Goal: Transaction & Acquisition: Download file/media

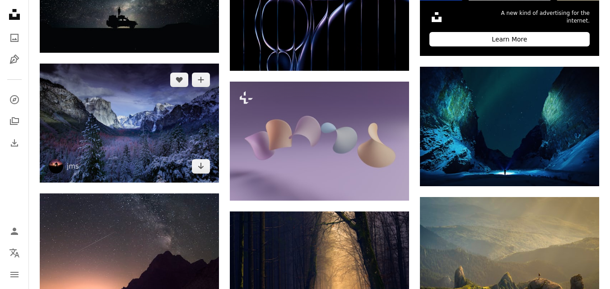
scroll to position [406, 0]
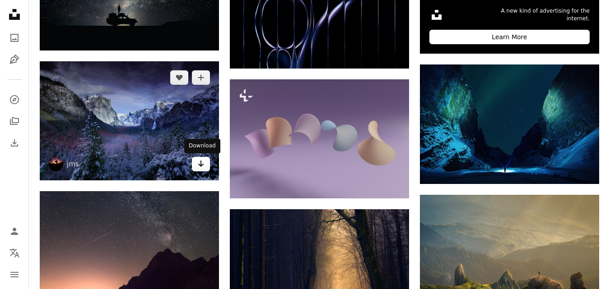
click at [205, 165] on link "Arrow pointing down" at bounding box center [201, 164] width 18 height 14
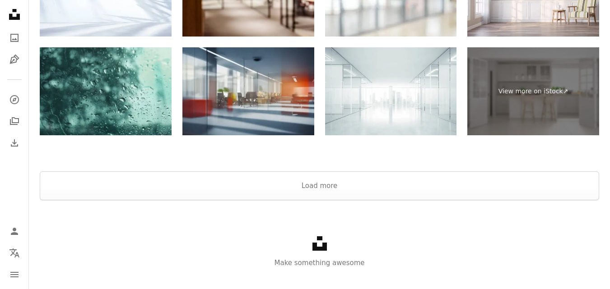
scroll to position [1354, 0]
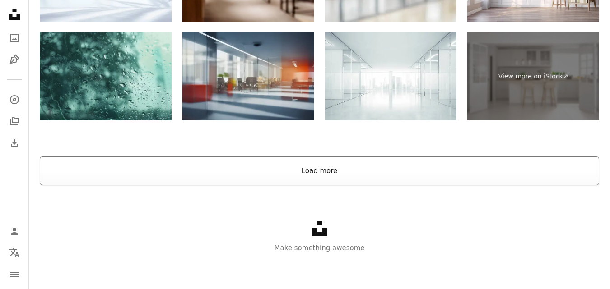
click at [332, 180] on button "Load more" at bounding box center [319, 171] width 559 height 29
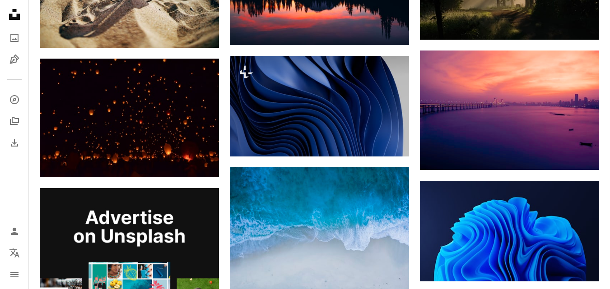
scroll to position [1292, 0]
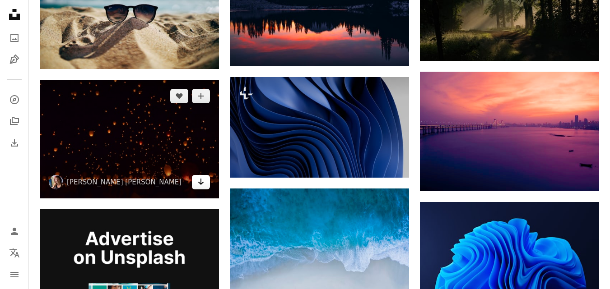
click at [207, 186] on link "Arrow pointing down" at bounding box center [201, 182] width 18 height 14
